Goal: Find specific page/section: Find specific page/section

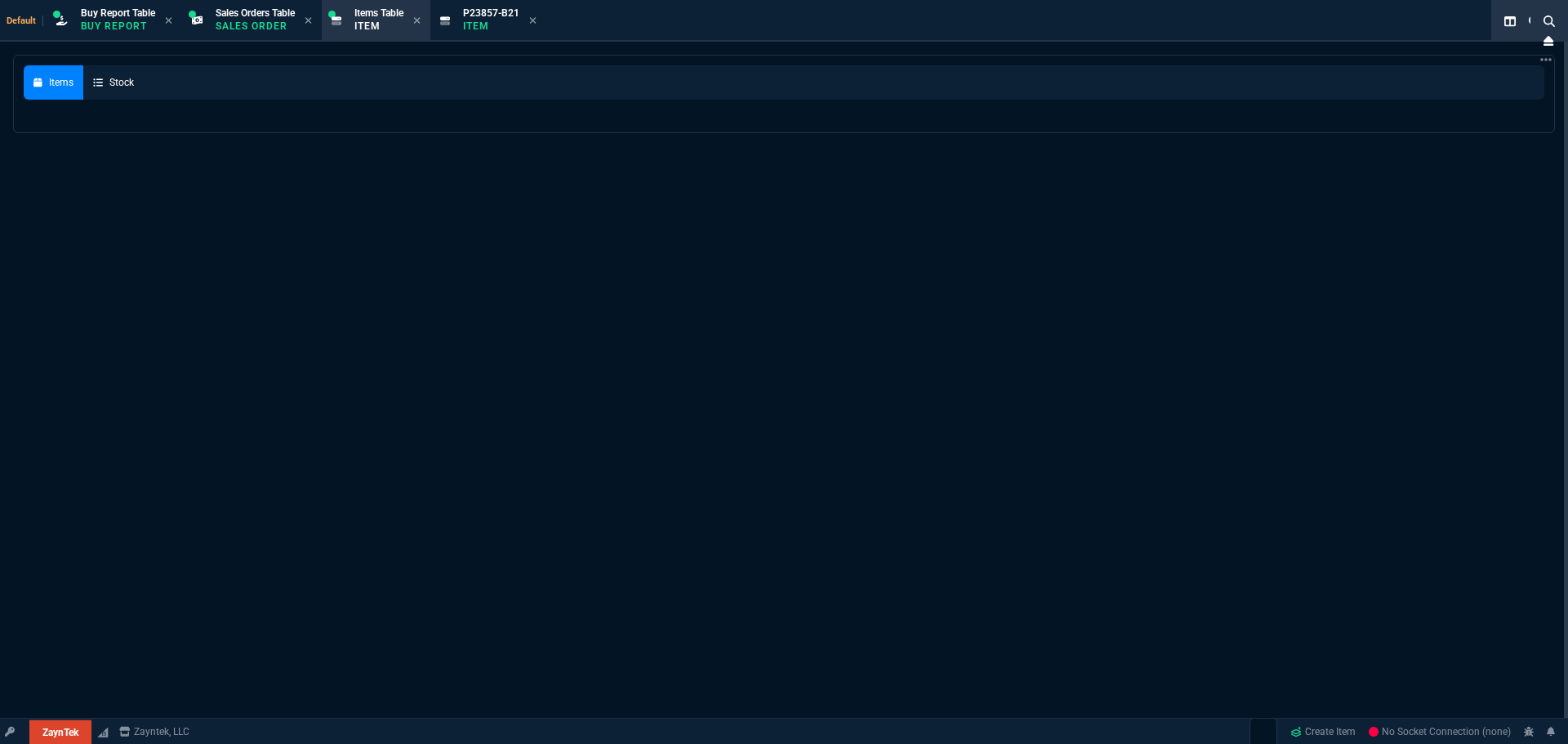
select select "9: OCAM"
select select
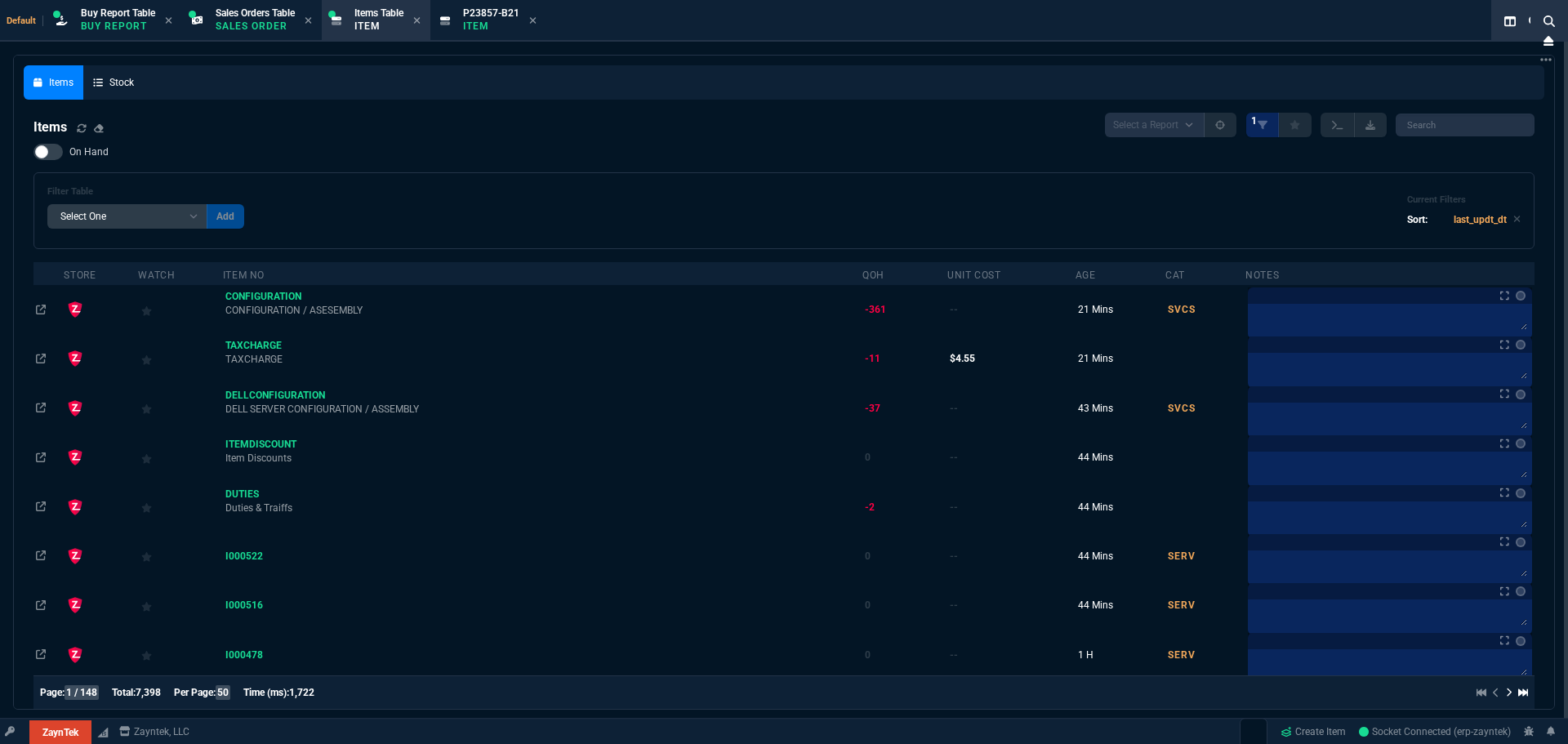
click at [12, 14] on nx-fornida-tab-groups-selector "Default" at bounding box center [24, 20] width 37 height 14
click at [9, 31] on div "Default Buy Report Table Buy Report Sales Orders Table Sales Order Items Table …" at bounding box center [752, 21] width 1503 height 41
click at [14, 23] on span "Default" at bounding box center [24, 21] width 37 height 11
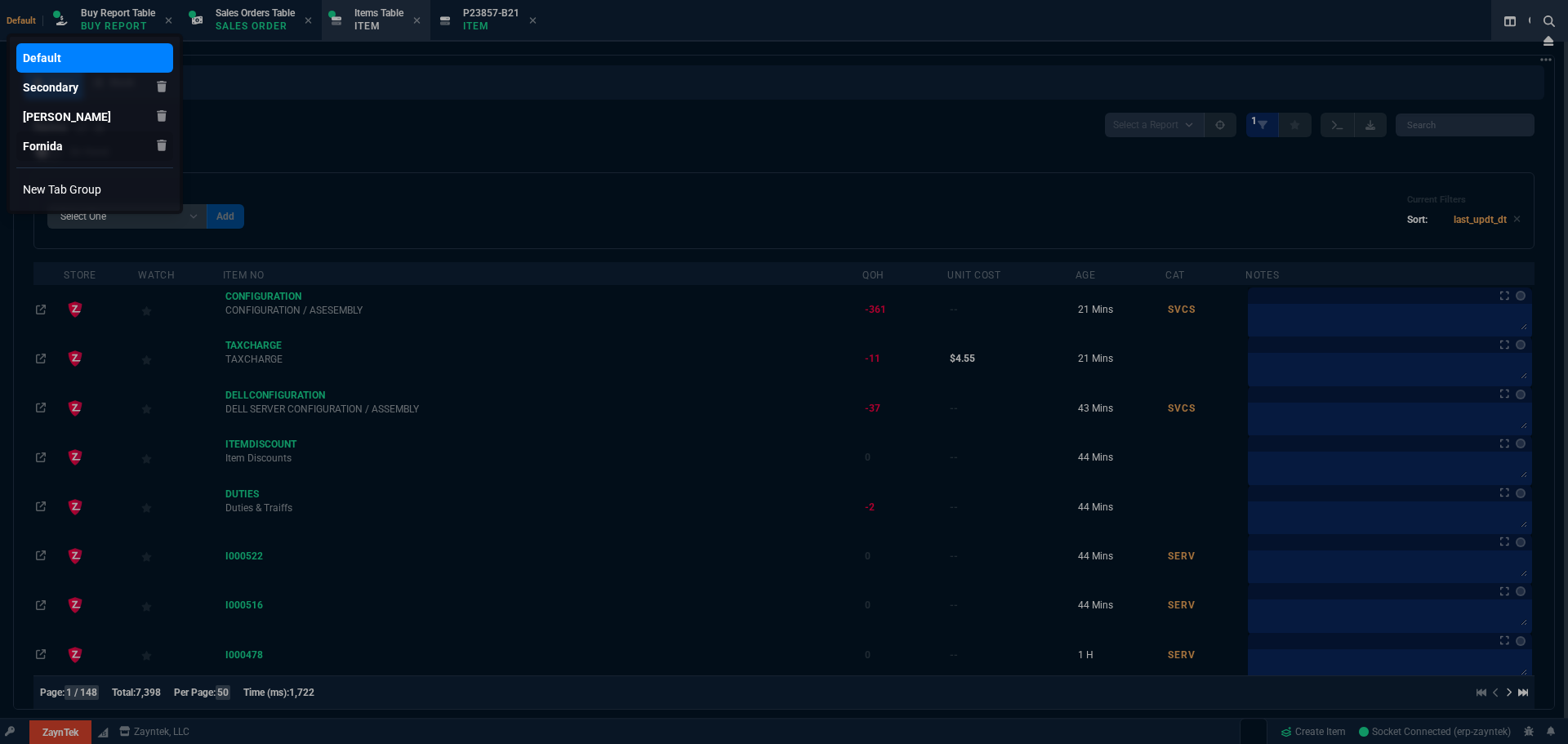
click at [48, 144] on div "Fornida" at bounding box center [42, 146] width 40 height 16
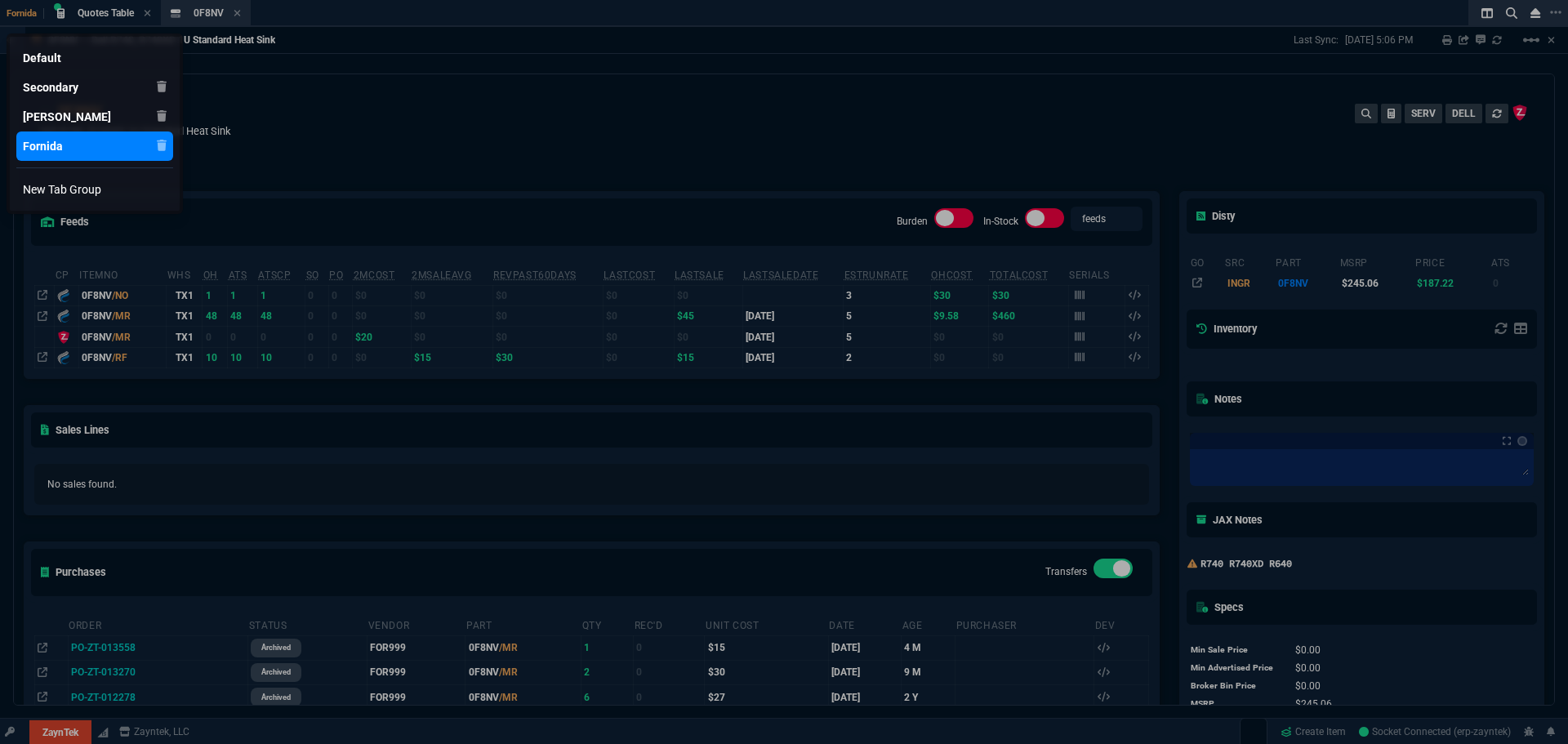
click at [61, 721] on div at bounding box center [784, 372] width 1568 height 744
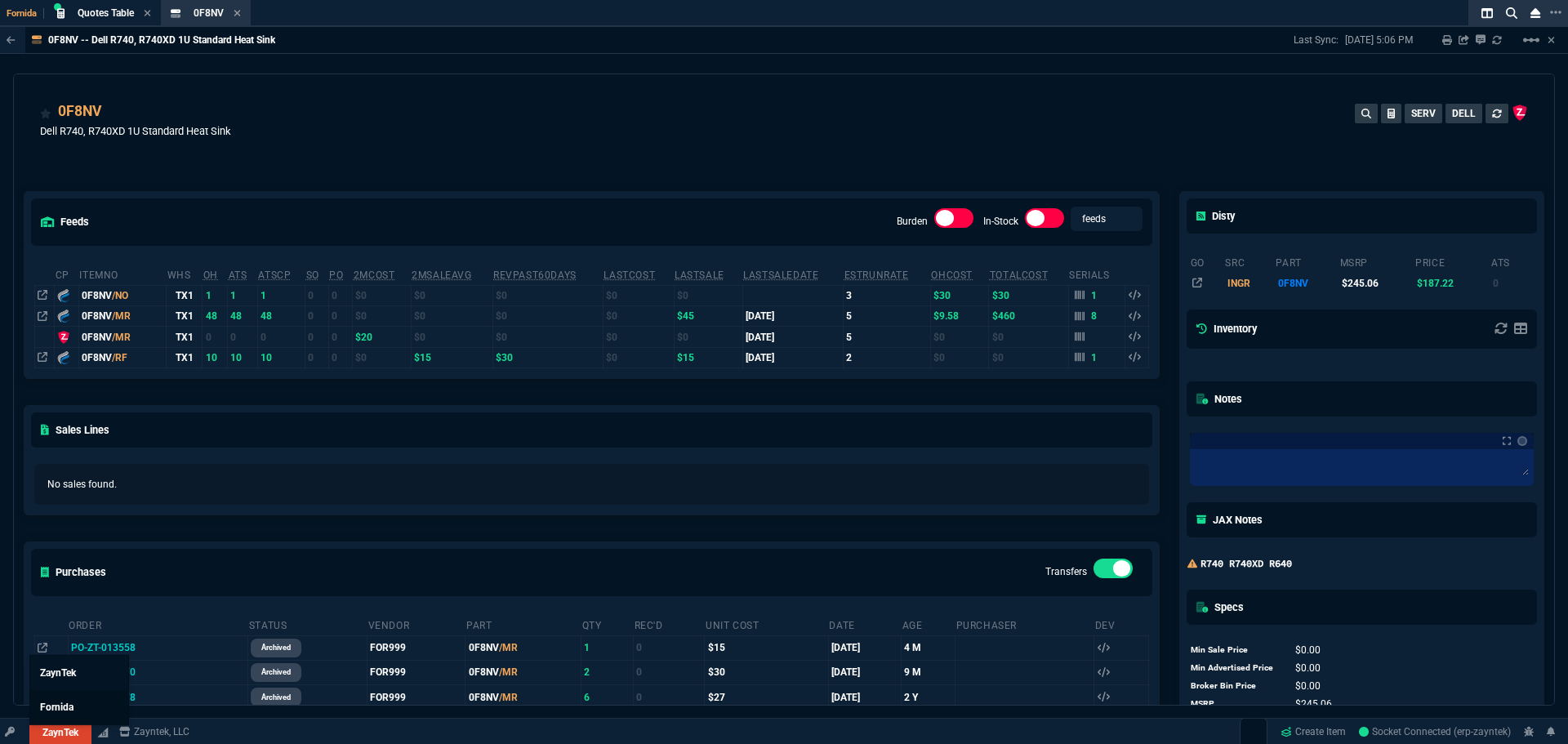
click at [53, 705] on span "Fornida" at bounding box center [56, 707] width 33 height 12
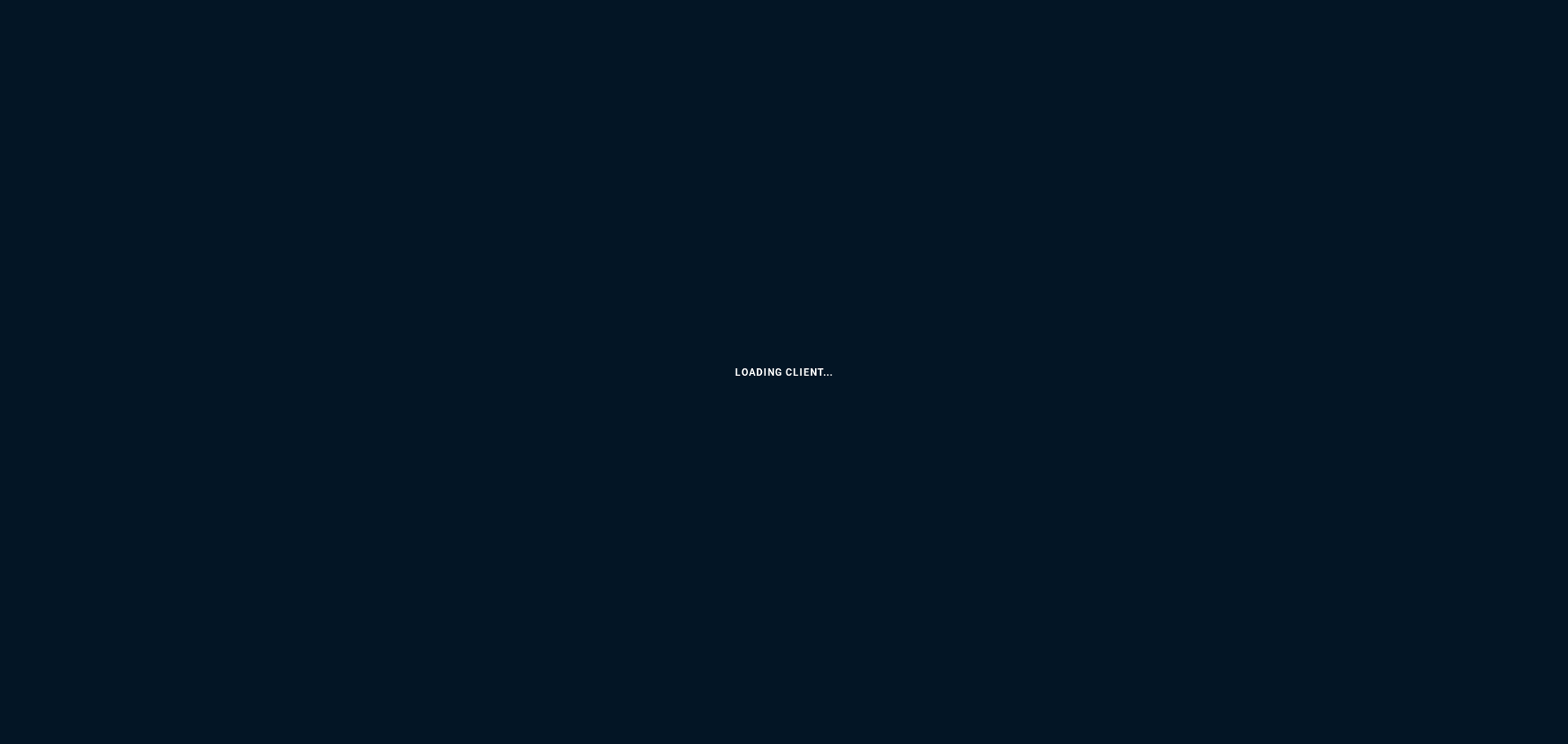
select select "9: OCAM"
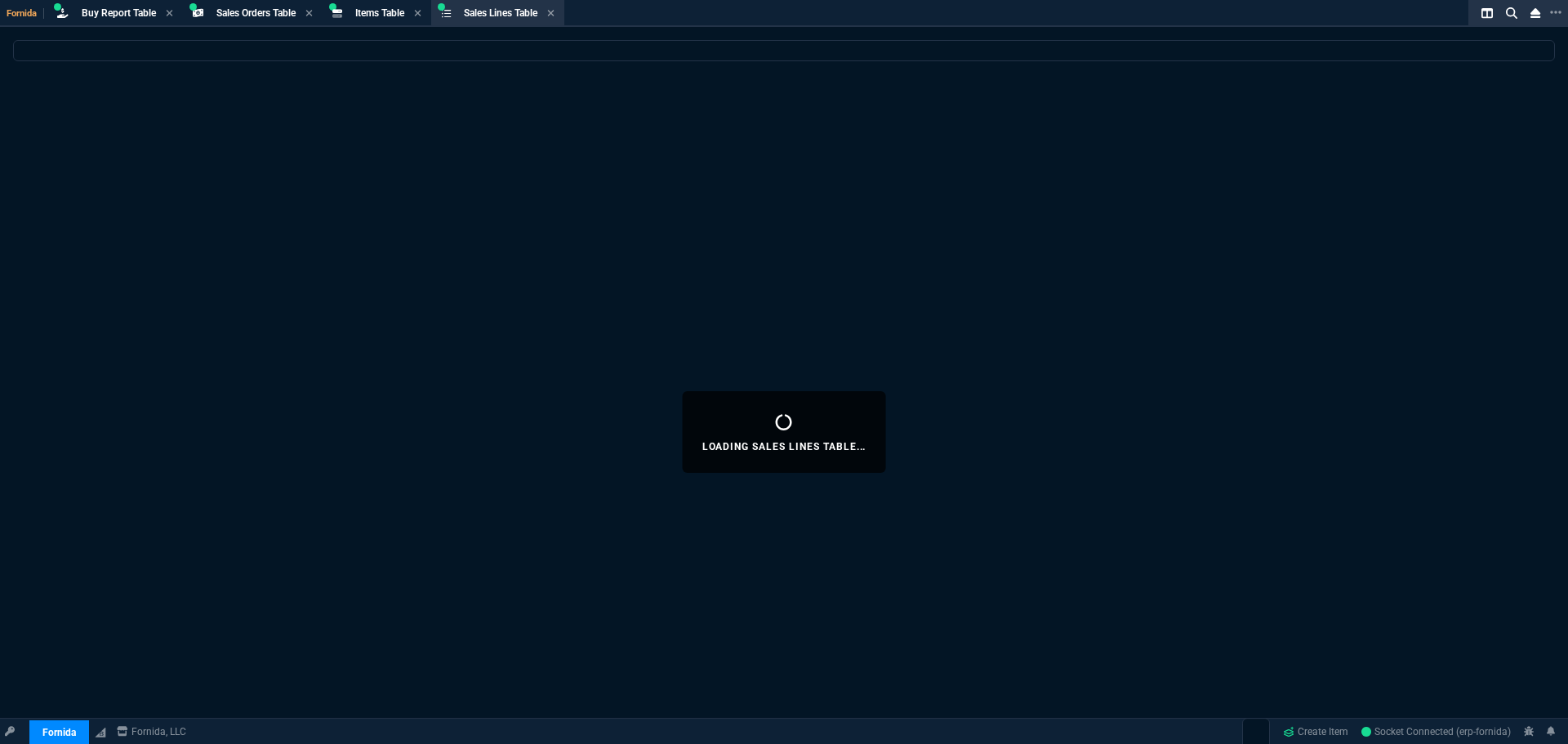
select select
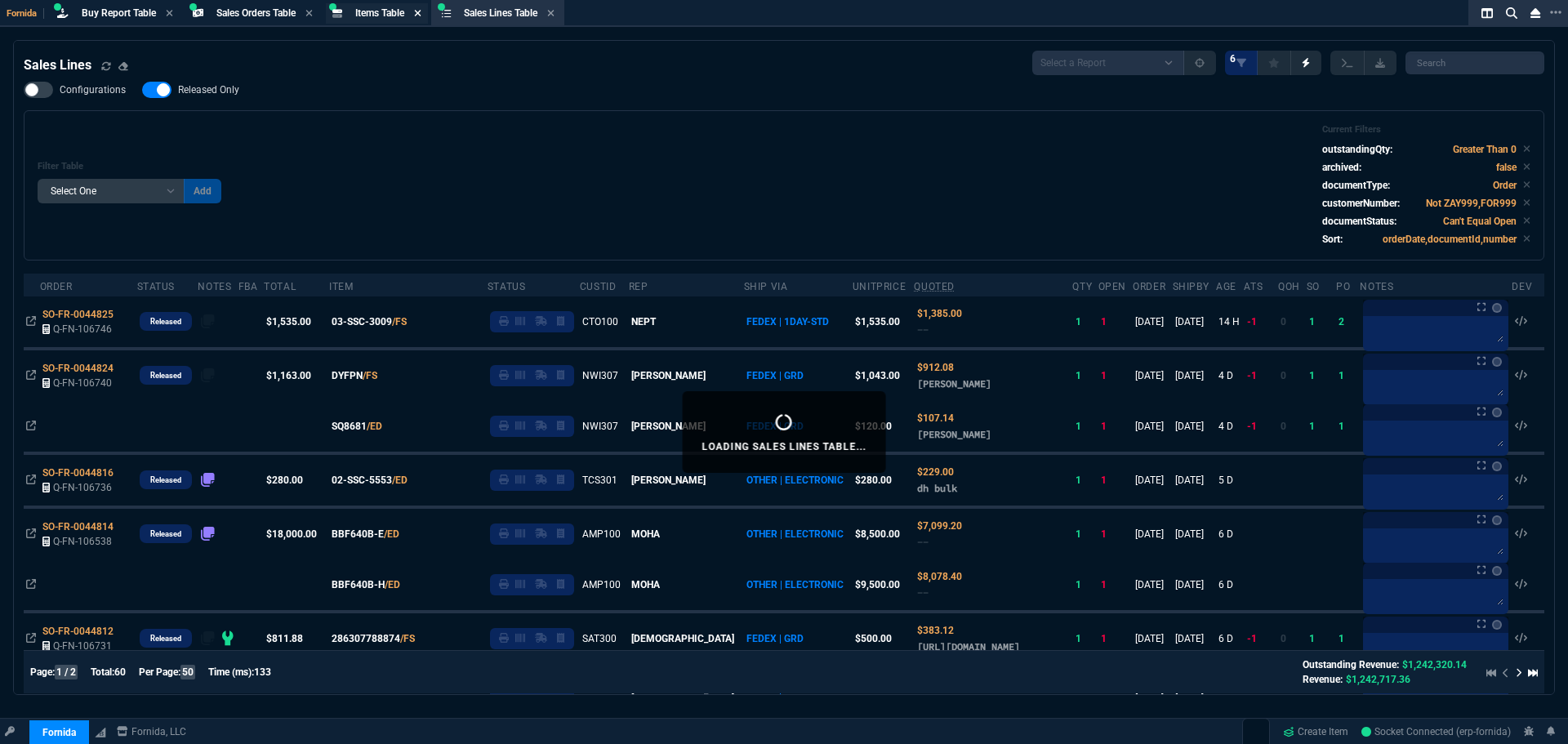
drag, startPoint x: 395, startPoint y: 138, endPoint x: 424, endPoint y: 13, distance: 128.3
click at [414, 132] on div "Filter Table Select One Add Filter () Age () ATS () Cond (itemVariantCode) Cust…" at bounding box center [784, 186] width 1493 height 122
click at [21, 13] on span "Fornida" at bounding box center [25, 14] width 38 height 11
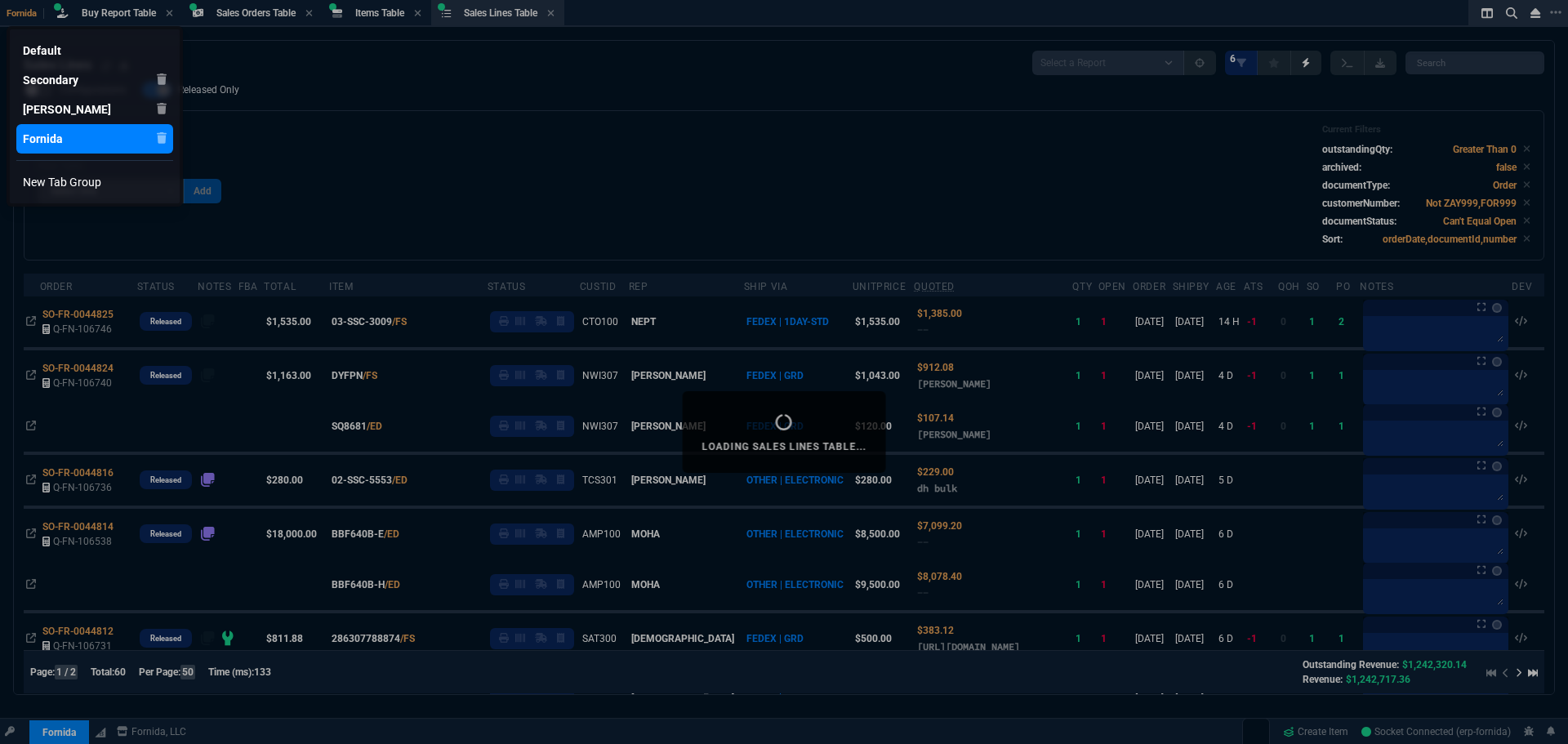
click at [47, 133] on div "Fornida" at bounding box center [42, 139] width 40 height 16
click at [72, 730] on div at bounding box center [784, 372] width 1568 height 744
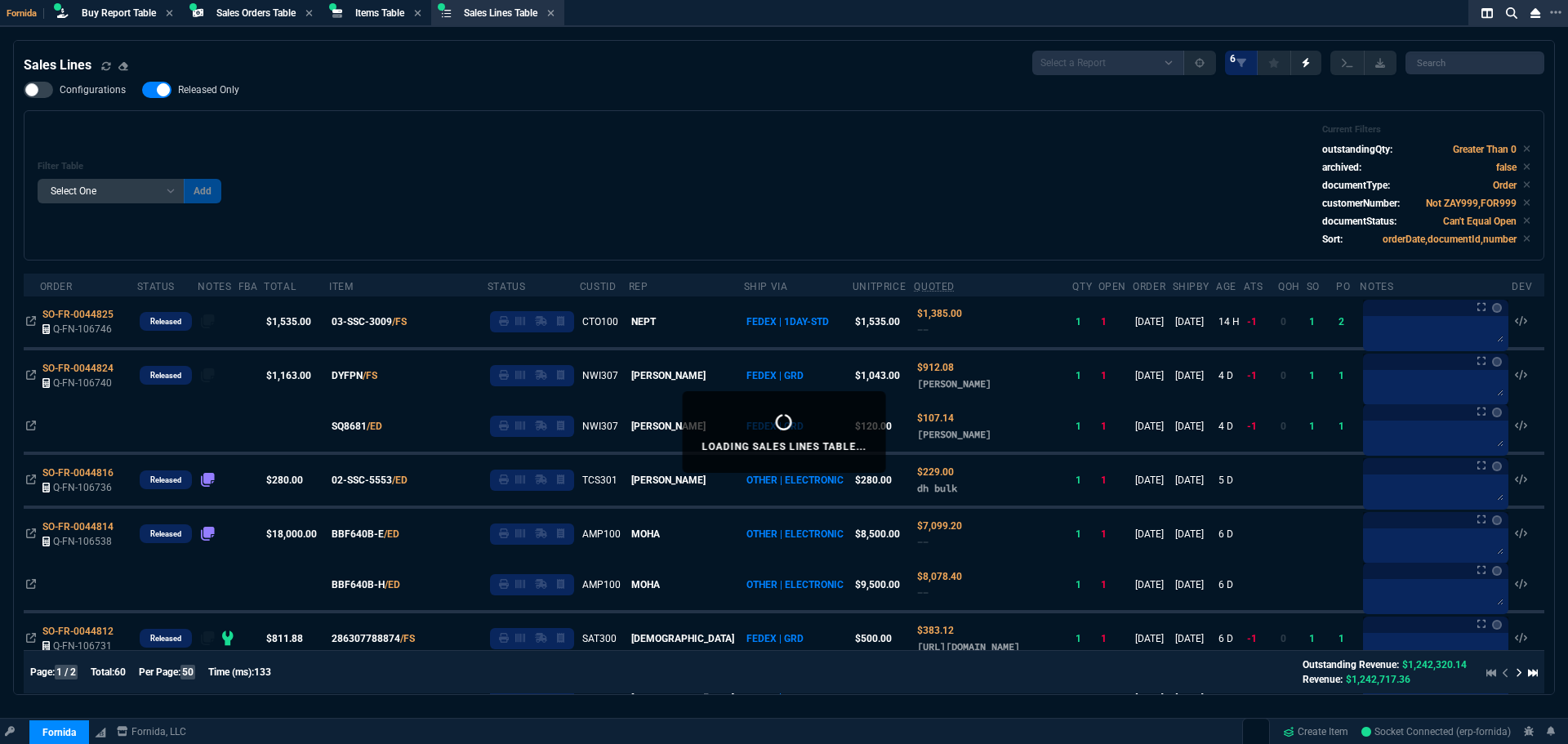
click at [470, 180] on div "Filter Table Select One Add Filter () Age () ATS () Cond (itemVariantCode) Cust…" at bounding box center [784, 186] width 1493 height 122
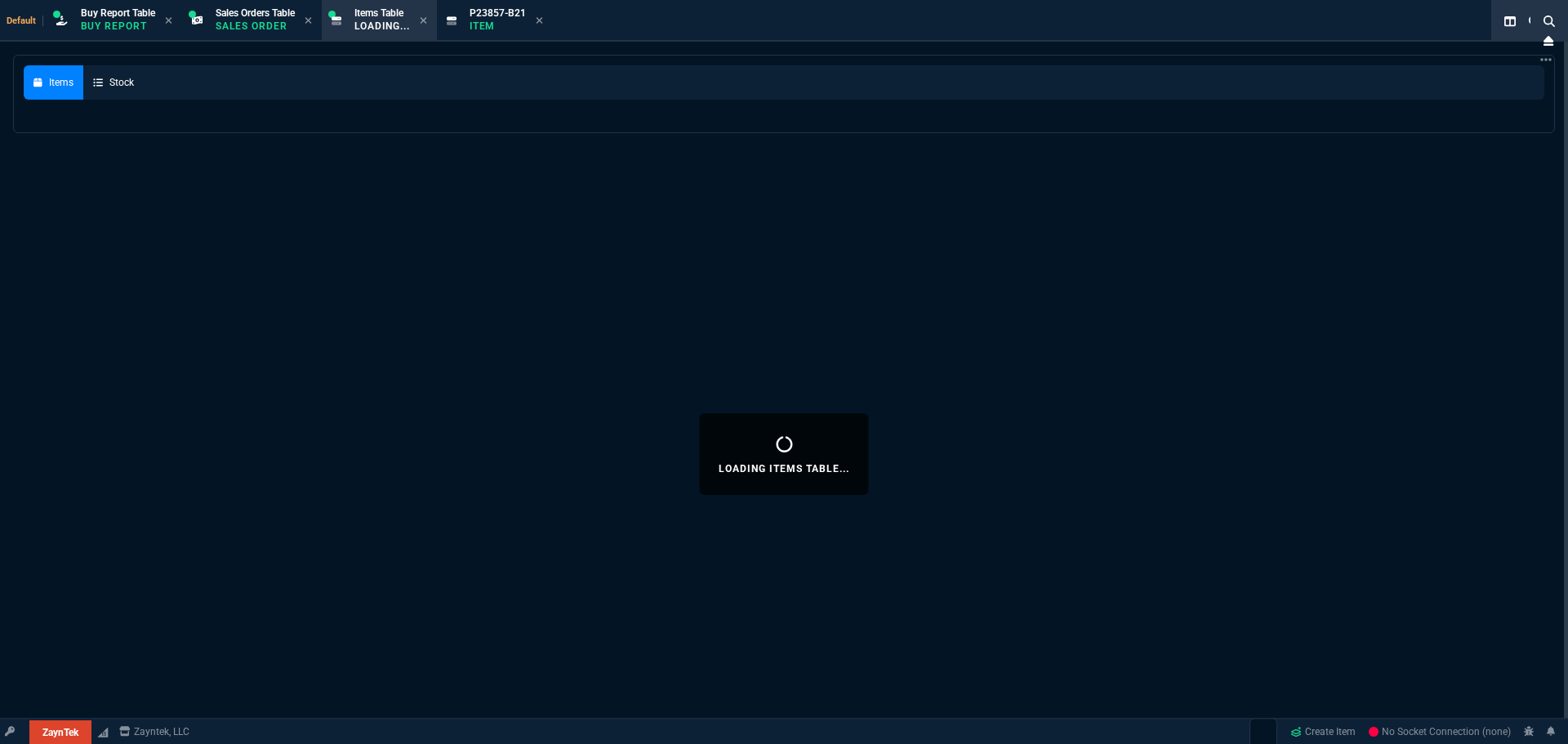
select select "9: OCAM"
select select
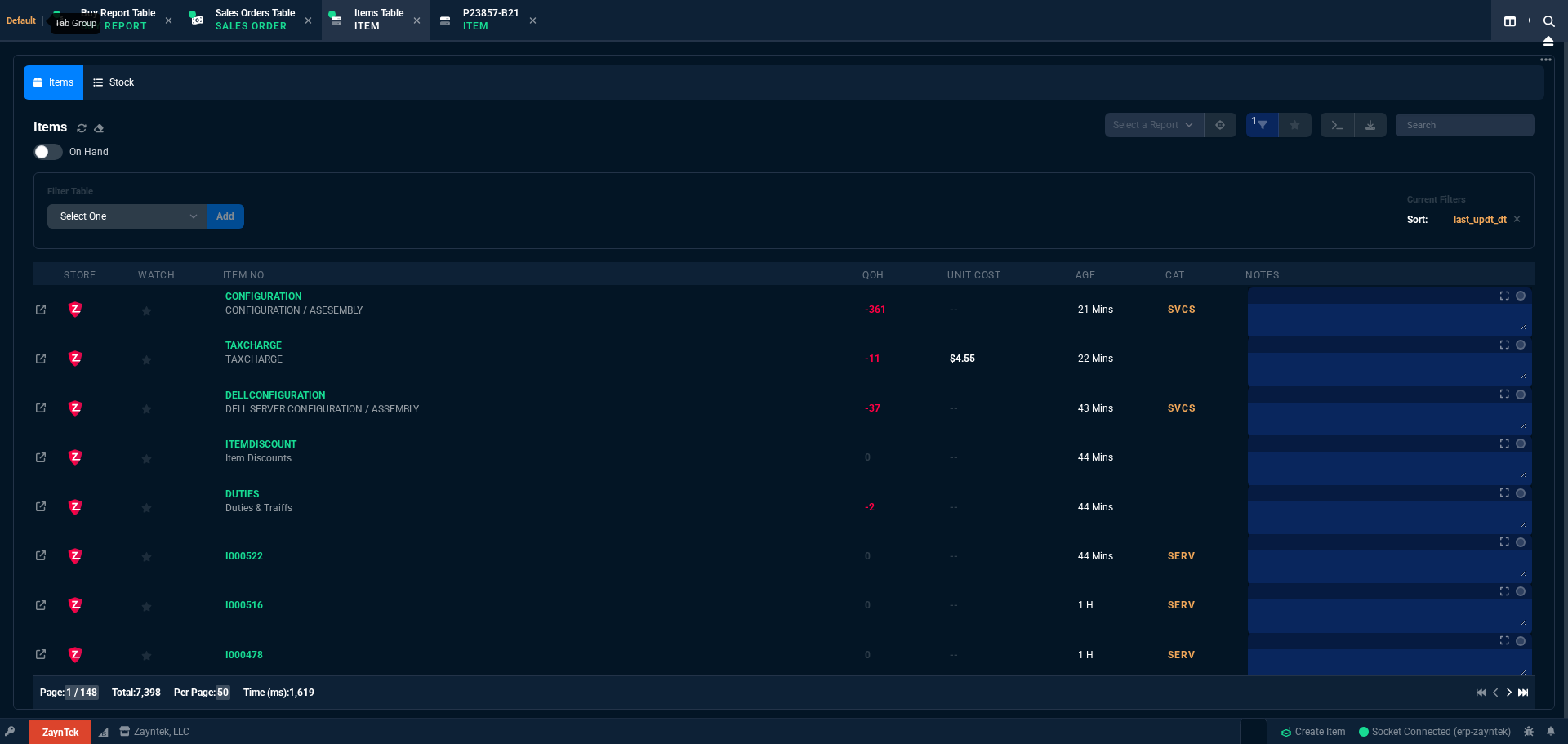
click at [18, 19] on span "Default" at bounding box center [24, 21] width 37 height 11
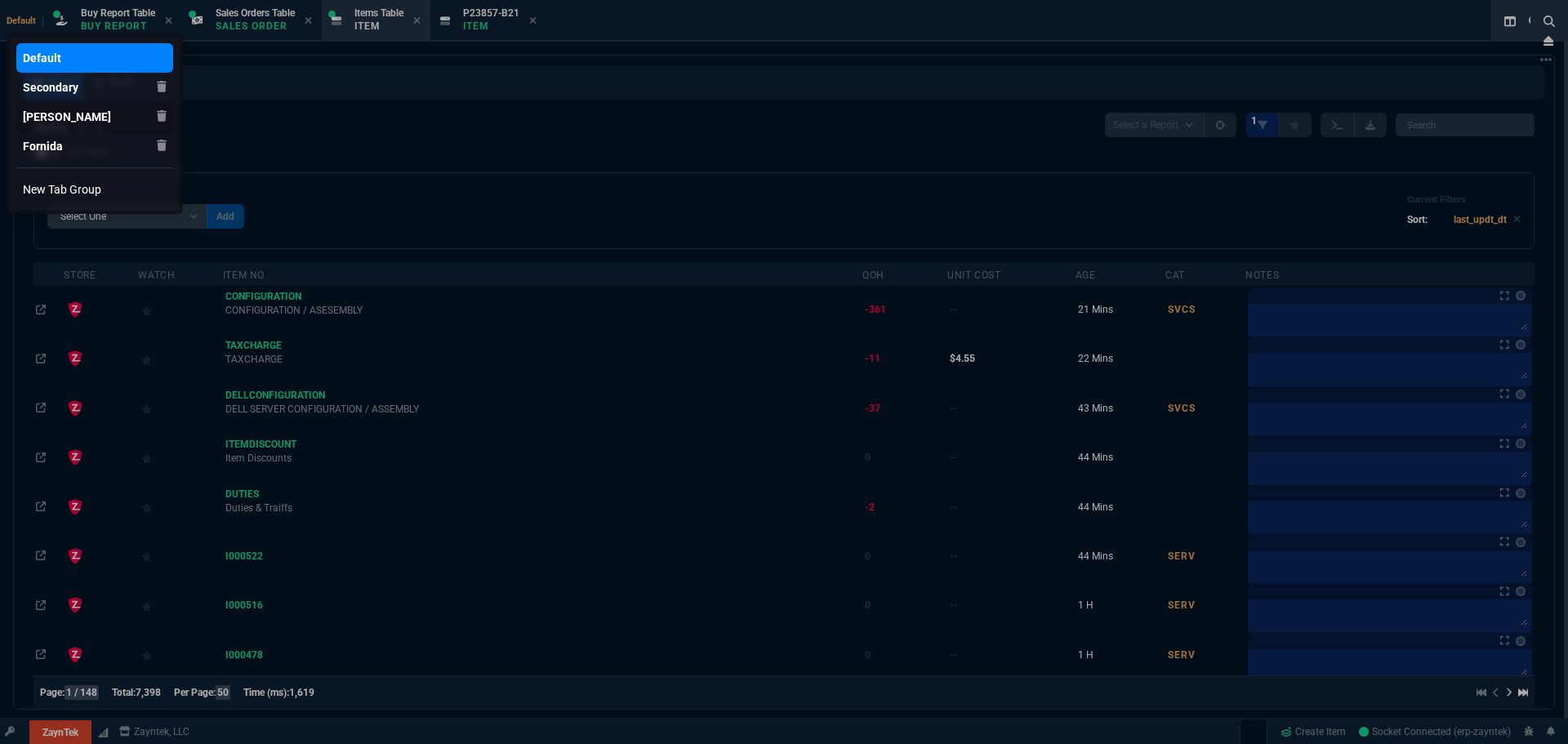
click at [59, 118] on div "[PERSON_NAME]" at bounding box center [67, 117] width 88 height 16
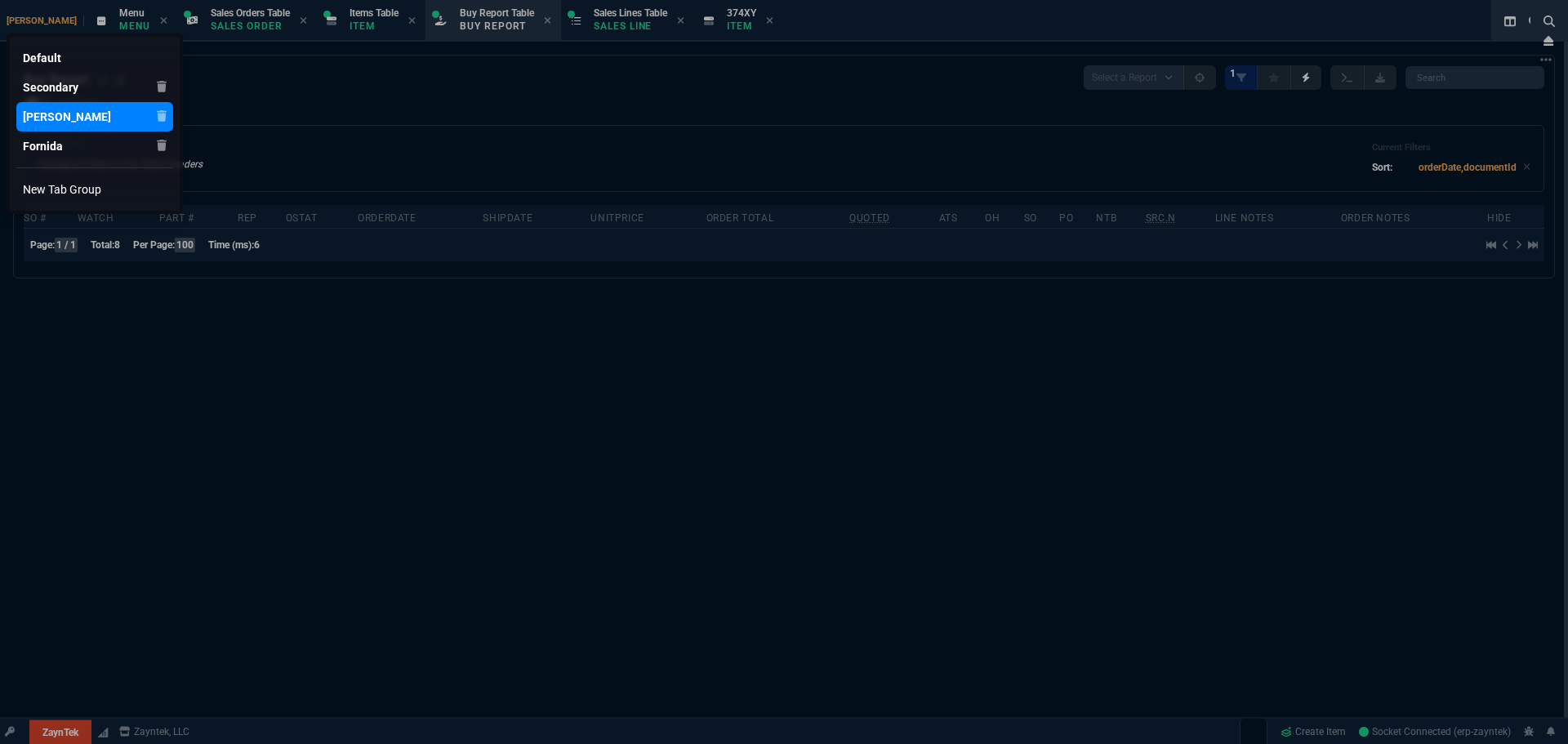
click at [64, 736] on div at bounding box center [784, 372] width 1568 height 744
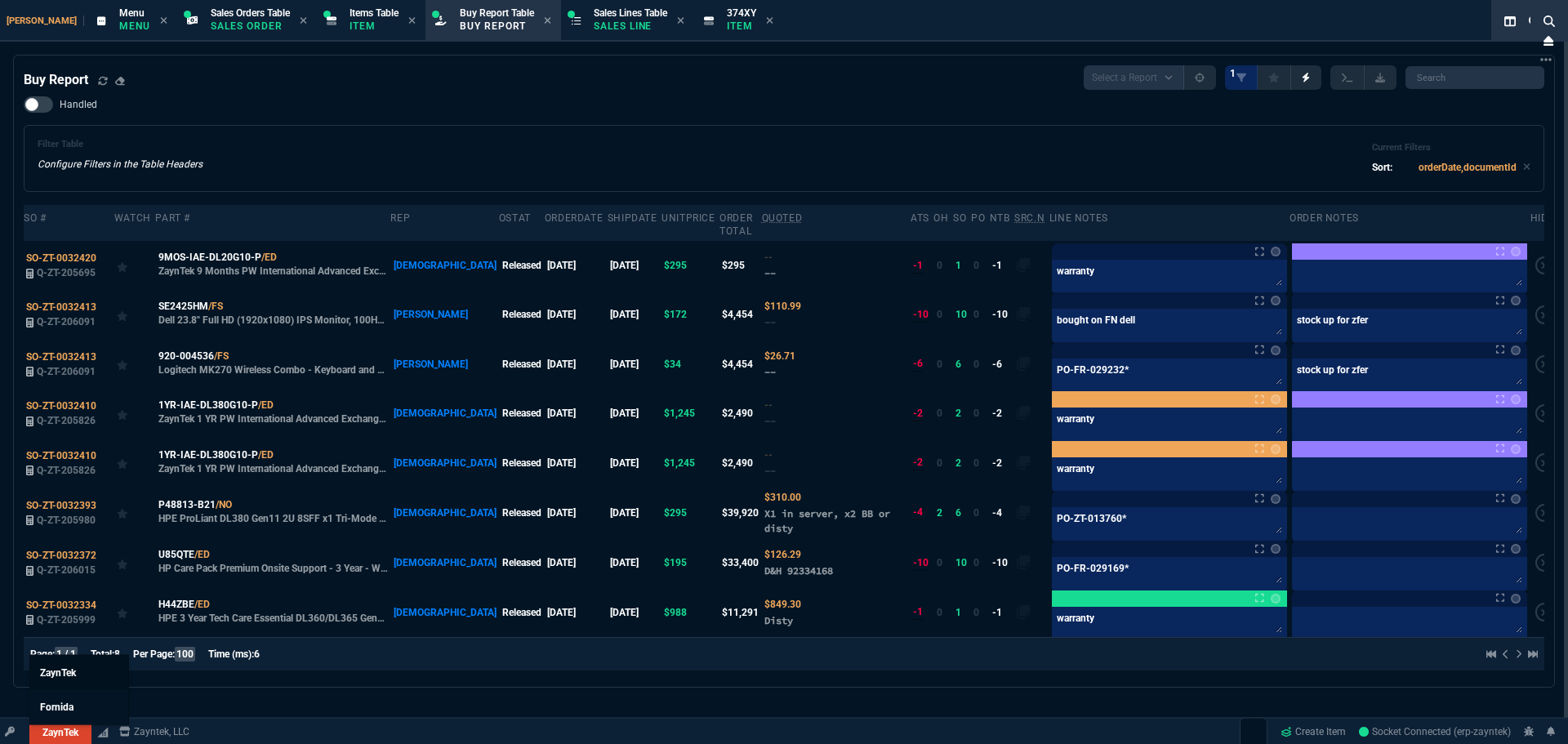
click at [68, 669] on span "ZaynTek" at bounding box center [58, 672] width 36 height 12
